Goal: Information Seeking & Learning: Stay updated

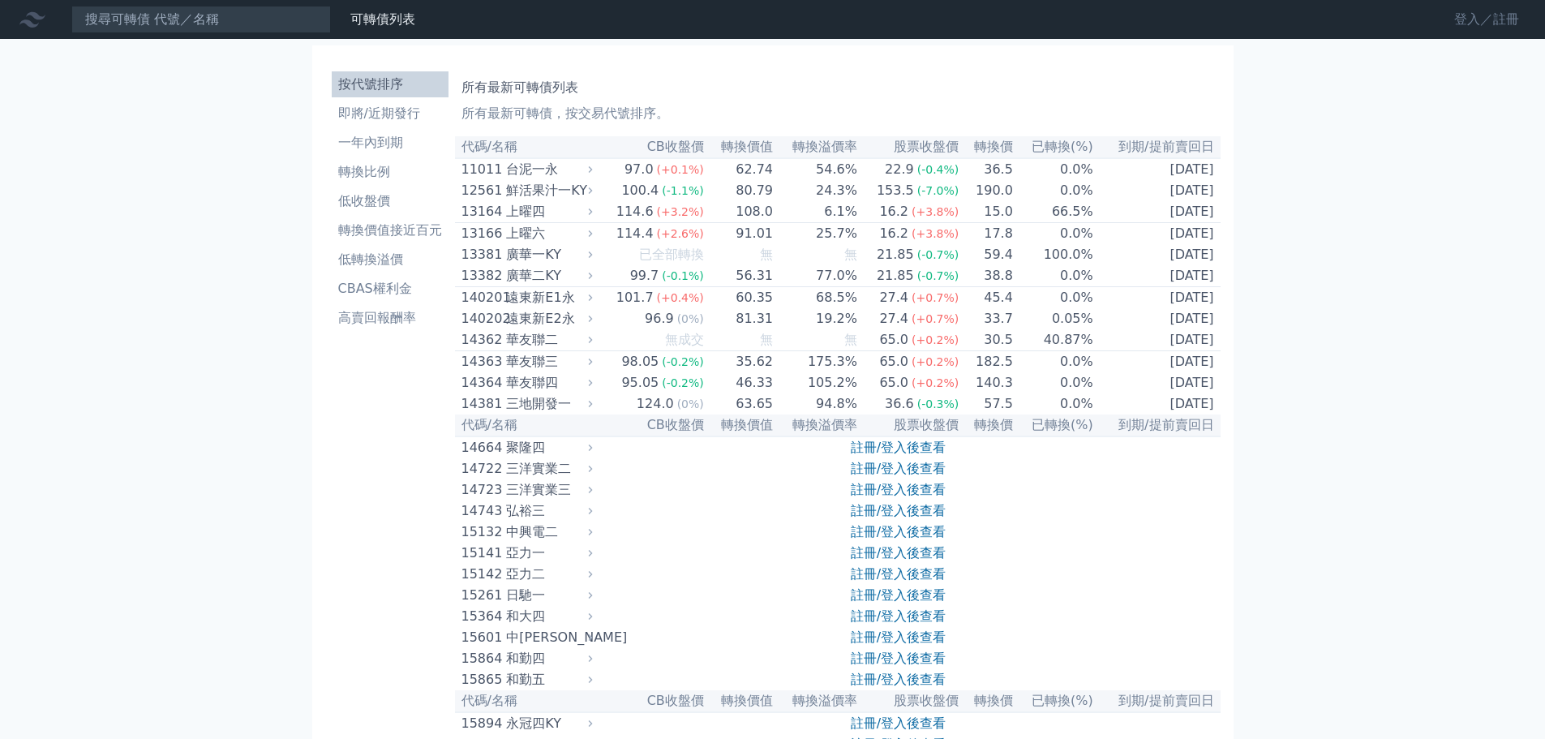
click at [1478, 15] on link "登入／註冊" at bounding box center [1486, 19] width 91 height 26
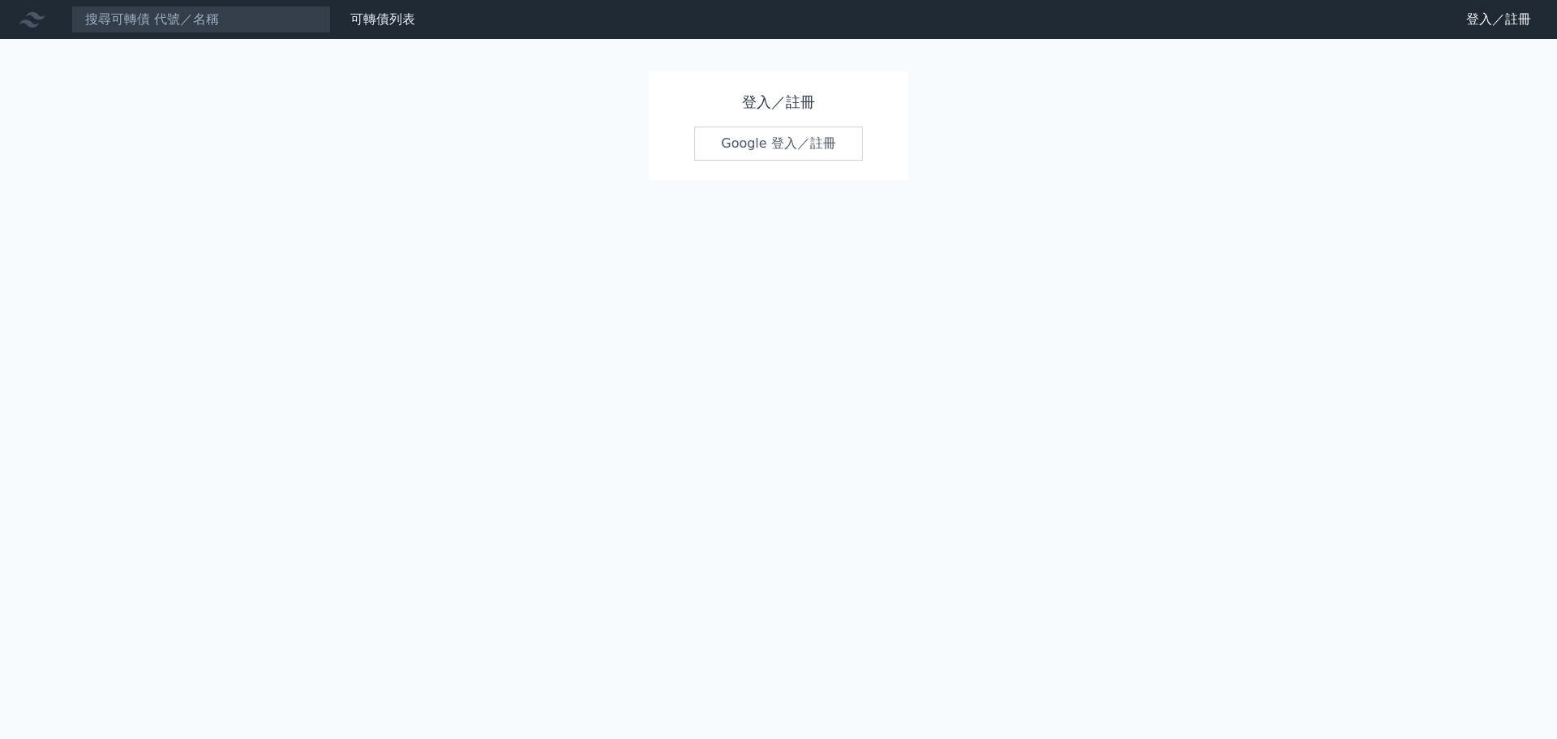
click at [810, 150] on link "Google 登入／註冊" at bounding box center [778, 144] width 169 height 34
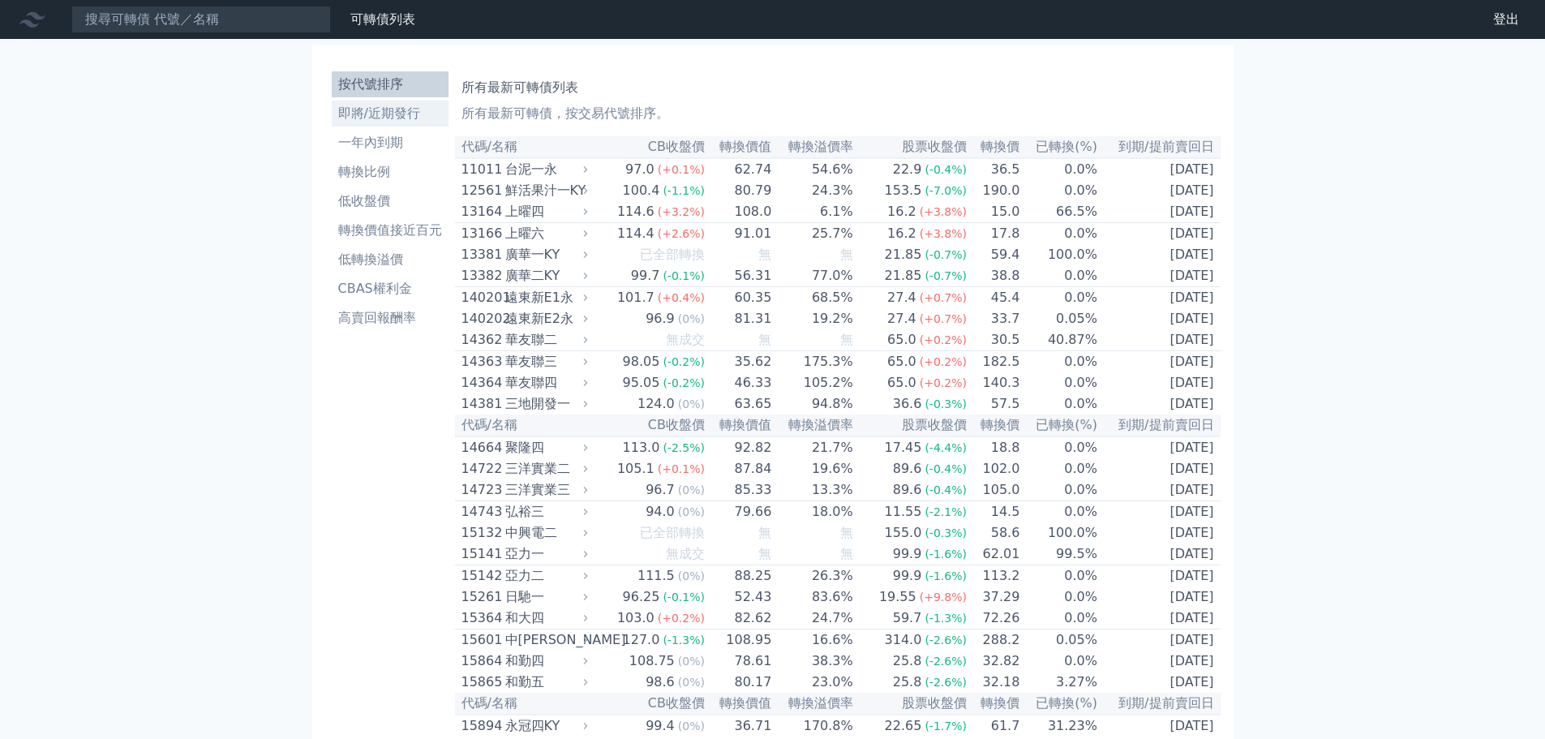
click at [384, 116] on li "即將/近期發行" at bounding box center [390, 113] width 117 height 19
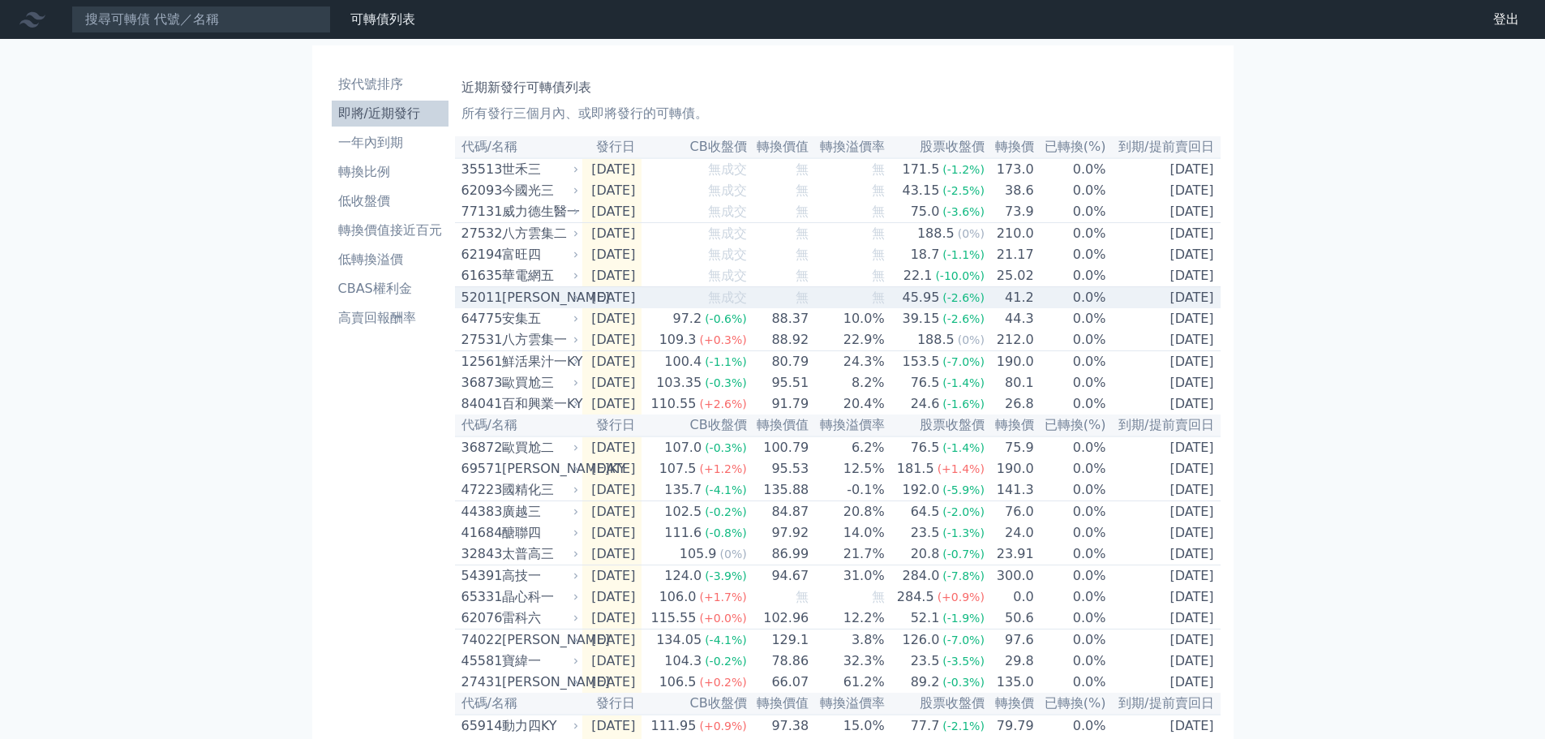
click at [786, 309] on td "無" at bounding box center [779, 298] width 62 height 22
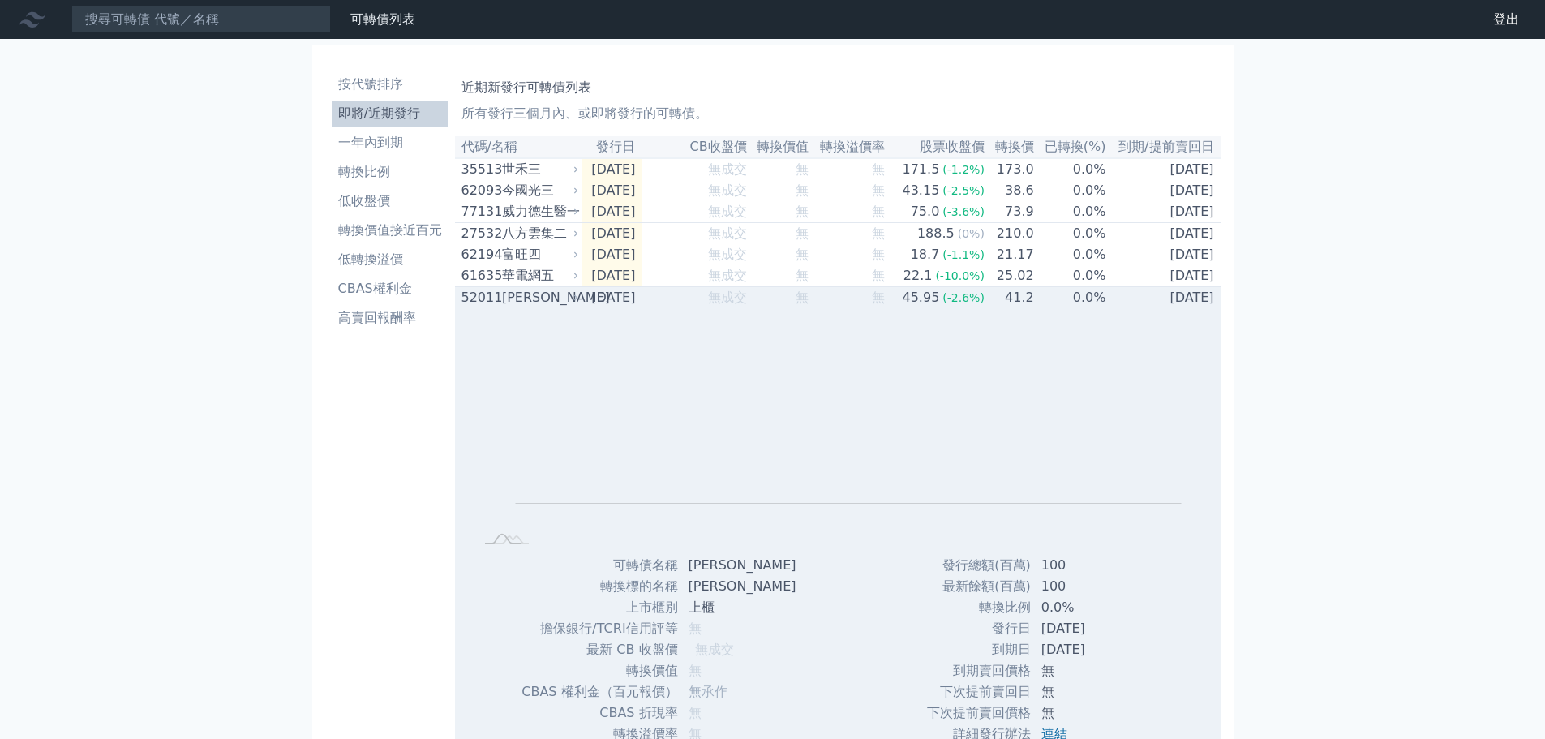
click at [642, 309] on td "[DATE]" at bounding box center [612, 298] width 60 height 22
